Goal: Entertainment & Leisure: Consume media (video, audio)

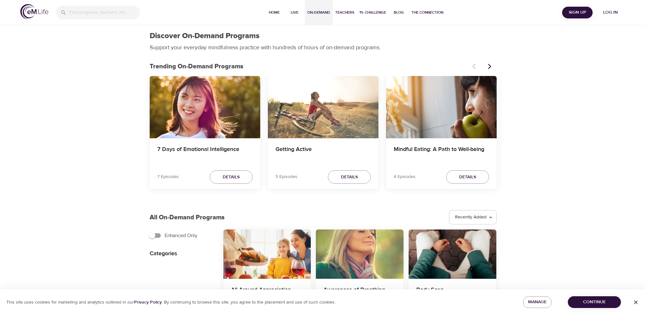
select select "recent"
click at [613, 10] on span "Log in" at bounding box center [610, 13] width 25 height 8
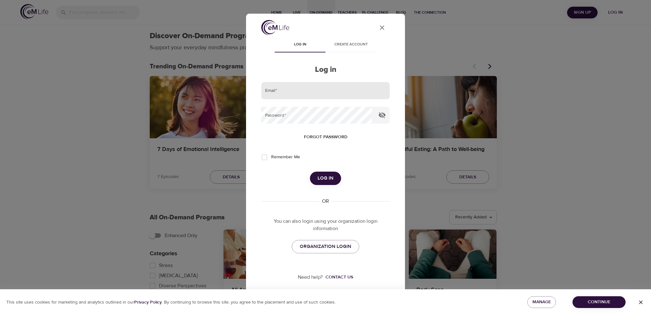
click at [289, 92] on input "email" at bounding box center [325, 90] width 128 height 17
type input "[PERSON_NAME][EMAIL_ADDRESS][PERSON_NAME][DOMAIN_NAME]"
click at [380, 114] on icon "button" at bounding box center [382, 115] width 7 height 6
click at [322, 178] on span "Log in" at bounding box center [326, 178] width 16 height 8
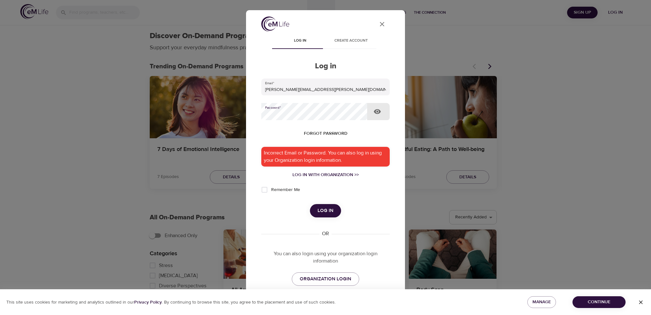
click at [310, 204] on button "Log in" at bounding box center [325, 210] width 31 height 13
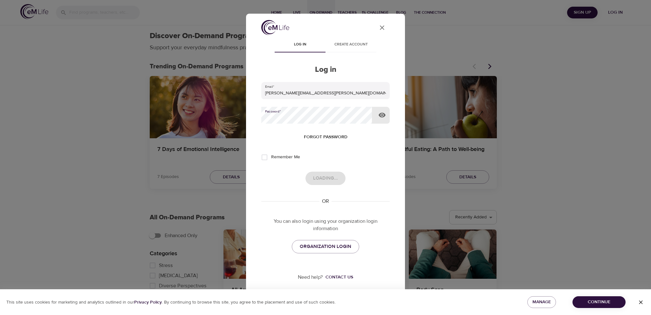
select select "recommended"
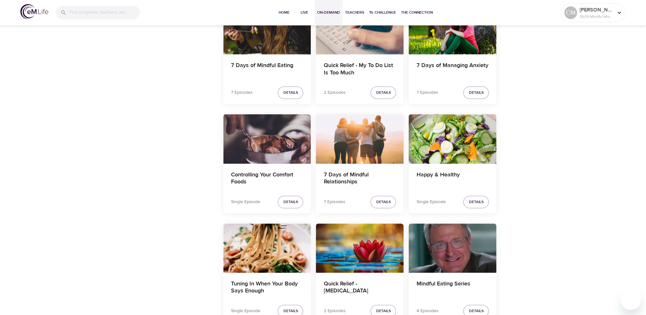
scroll to position [826, 0]
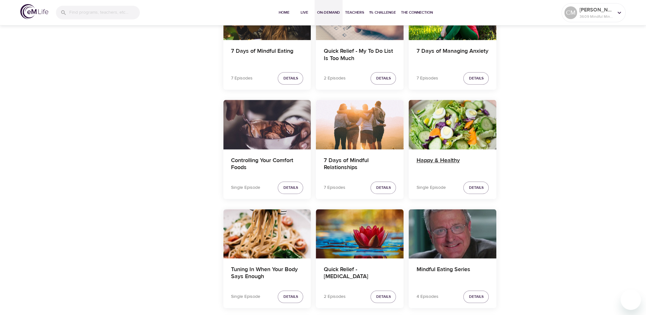
click at [439, 169] on h4 "Happy & Healthy" at bounding box center [452, 164] width 72 height 15
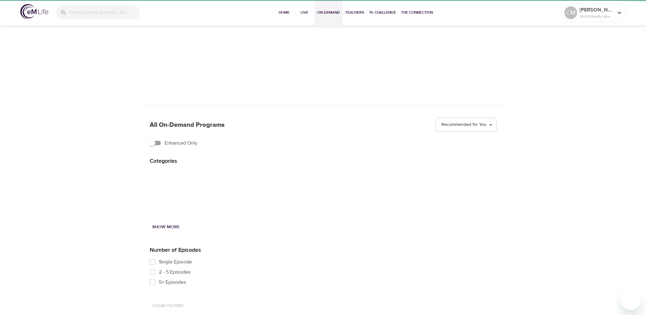
scroll to position [209, 0]
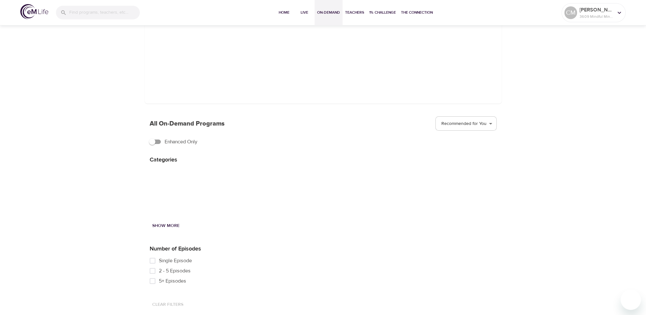
click at [355, 139] on div at bounding box center [360, 223] width 284 height 185
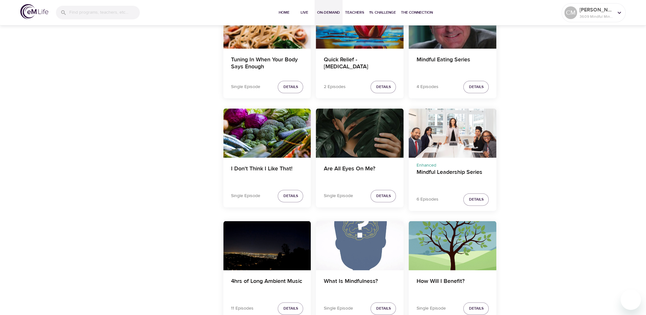
scroll to position [1036, 0]
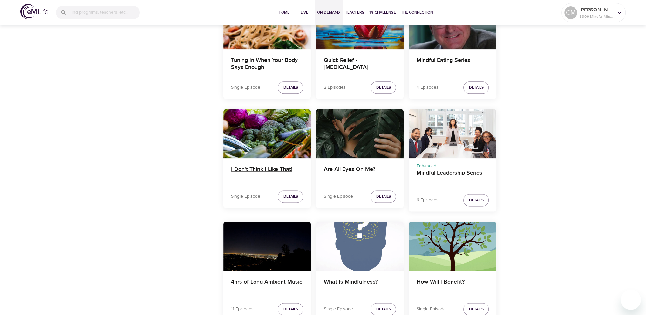
click at [254, 166] on h4 "I Don't Think I Like That!" at bounding box center [267, 173] width 72 height 15
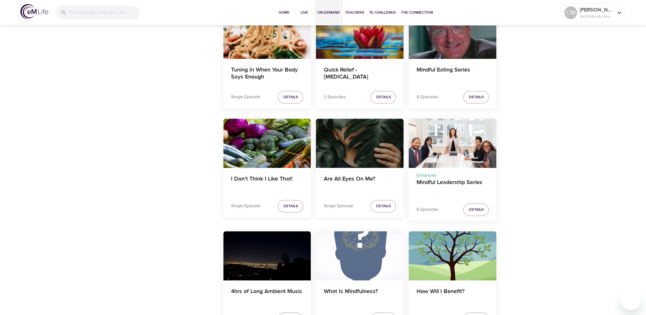
scroll to position [1015, 0]
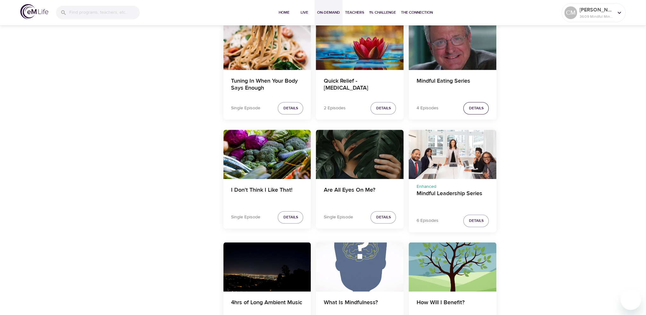
click at [474, 105] on span "Details" at bounding box center [476, 108] width 15 height 7
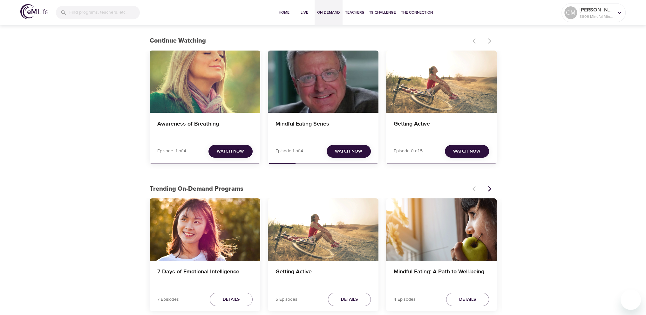
scroll to position [61, 0]
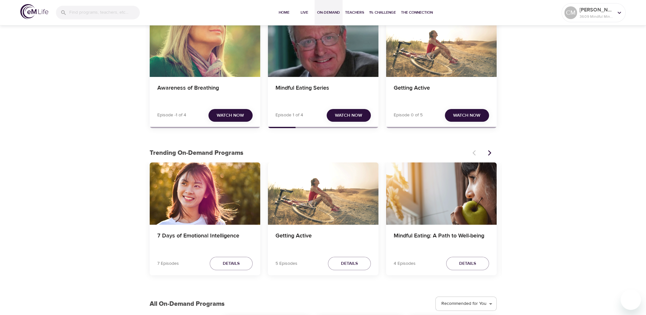
click at [443, 211] on div "Mindful Eating: A Path to Well-being" at bounding box center [441, 193] width 111 height 62
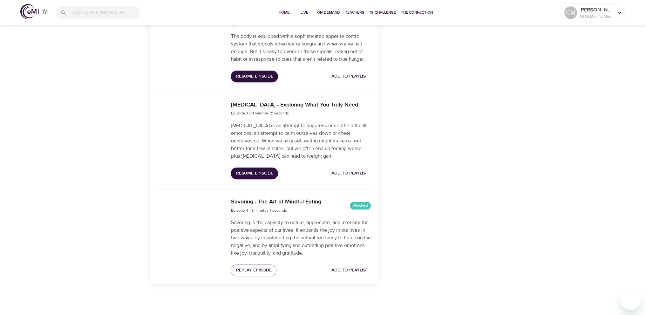
scroll to position [354, 0]
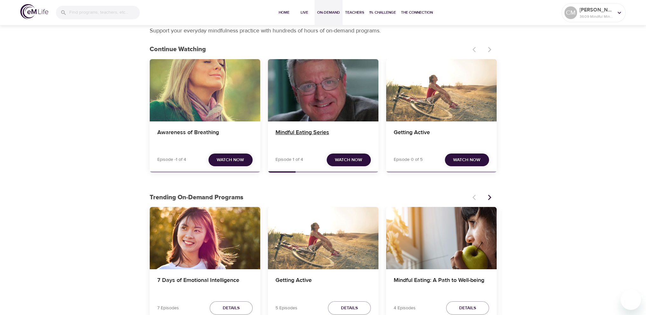
scroll to position [32, 0]
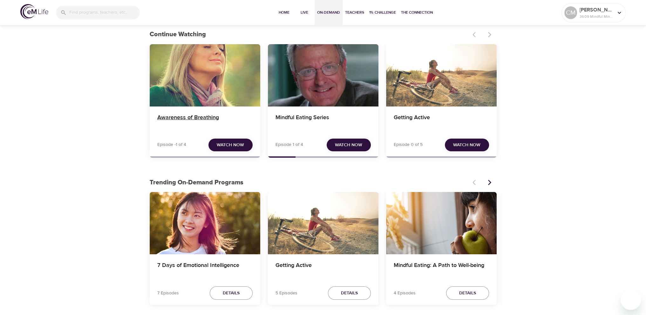
click at [211, 120] on h4 "Awareness of Breathing" at bounding box center [204, 121] width 95 height 15
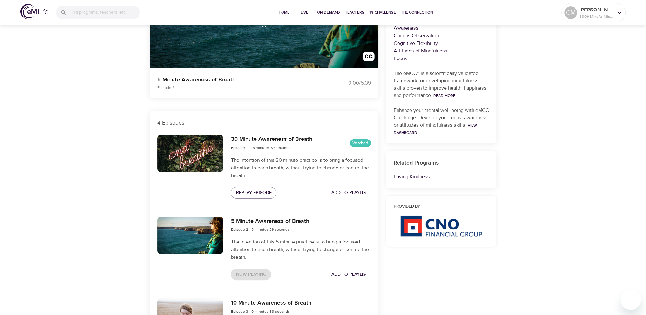
scroll to position [159, 0]
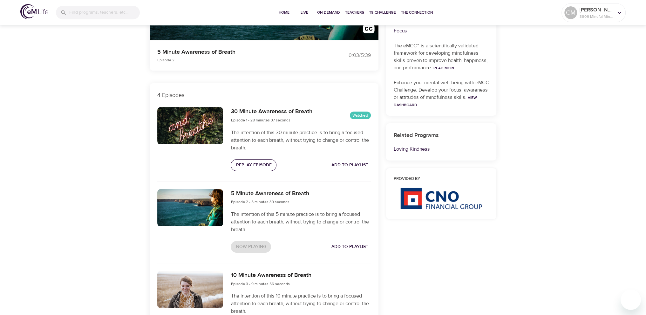
click at [254, 162] on span "Replay Episode" at bounding box center [254, 165] width 36 height 8
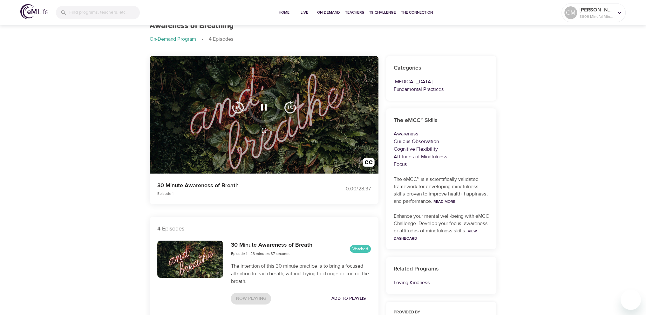
scroll to position [0, 0]
